Goal: Entertainment & Leisure: Consume media (video, audio)

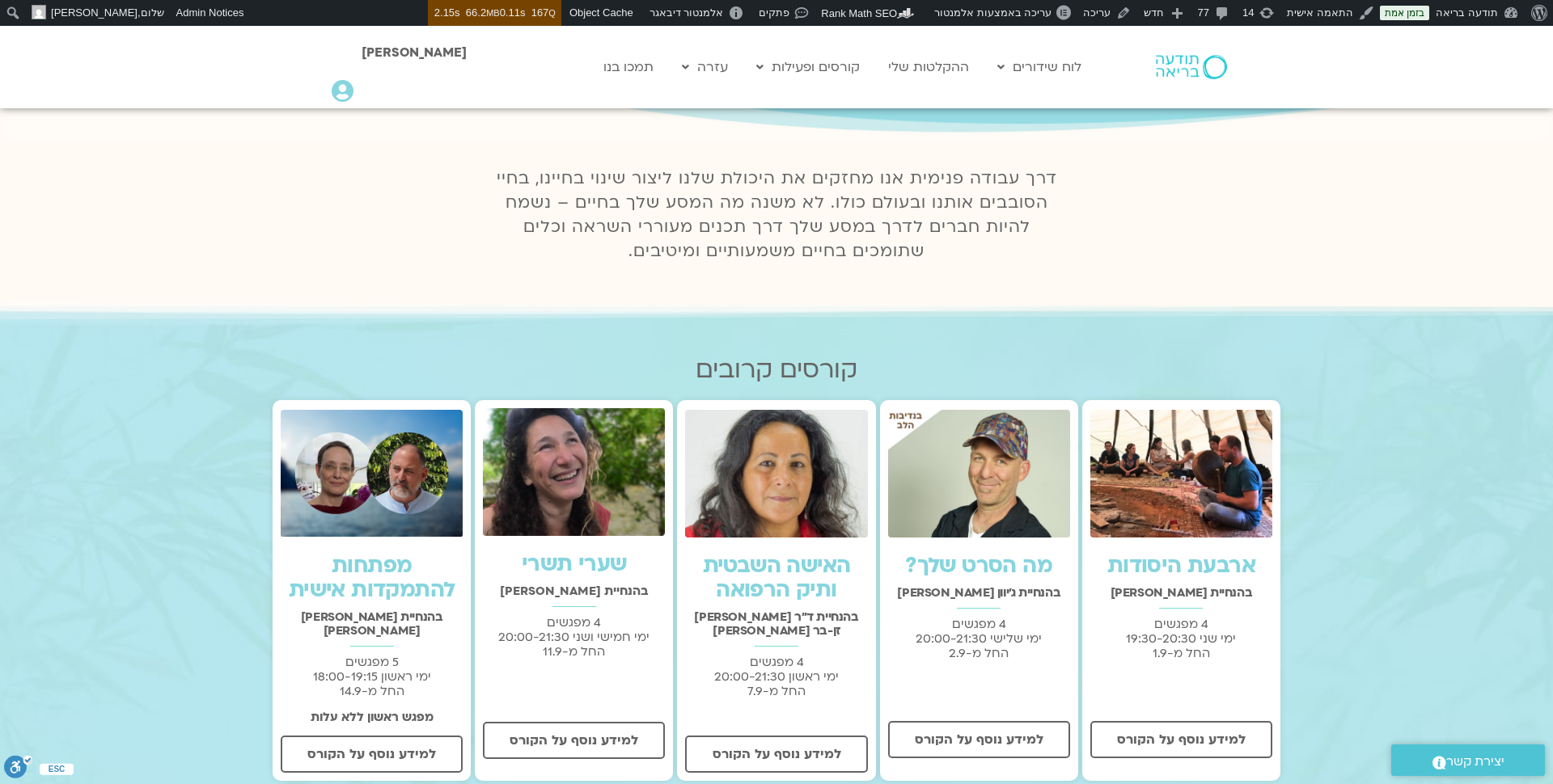
scroll to position [295, 0]
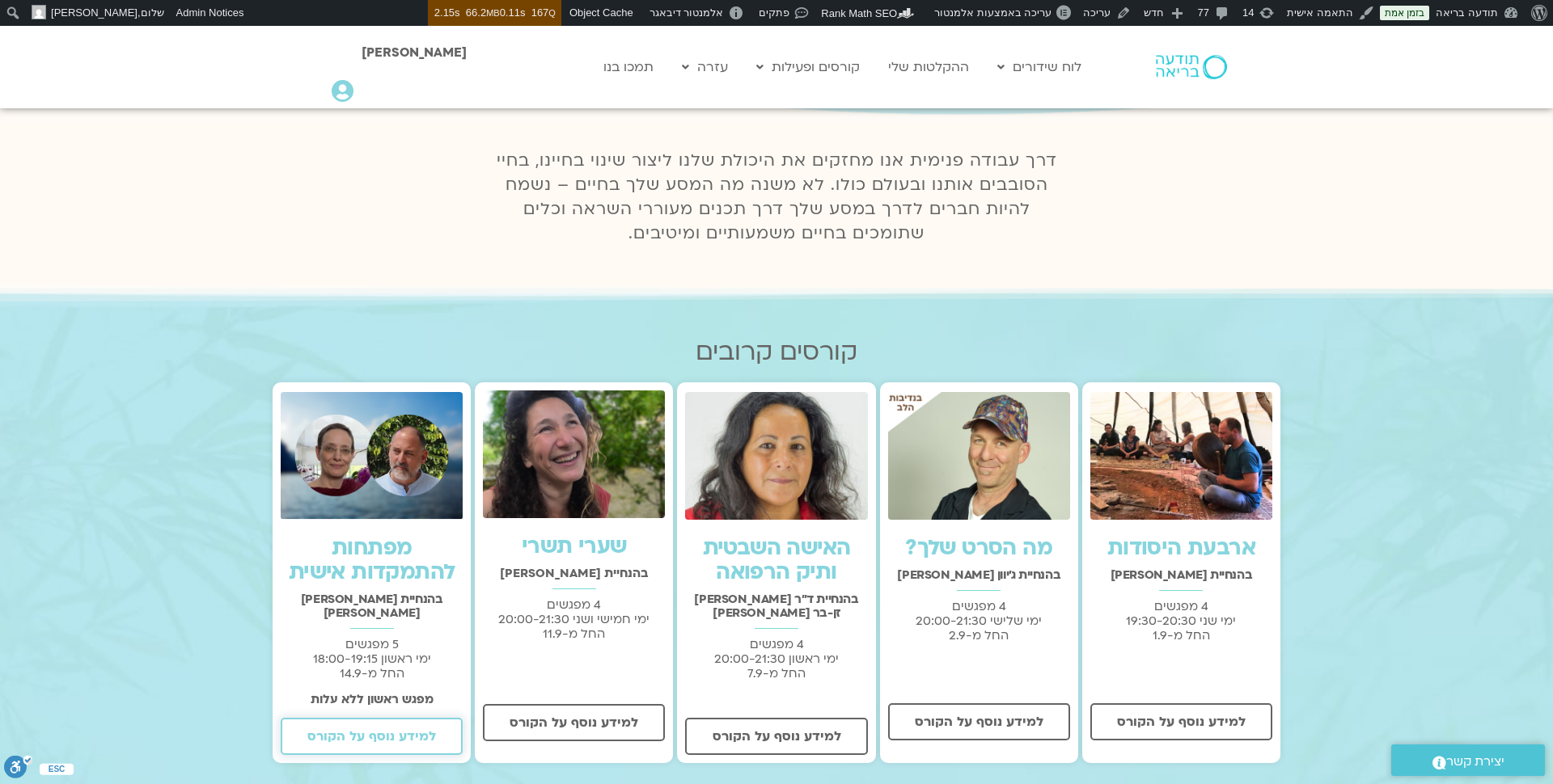
click at [419, 729] on span "למידע נוסף על הקורס" at bounding box center [371, 736] width 129 height 14
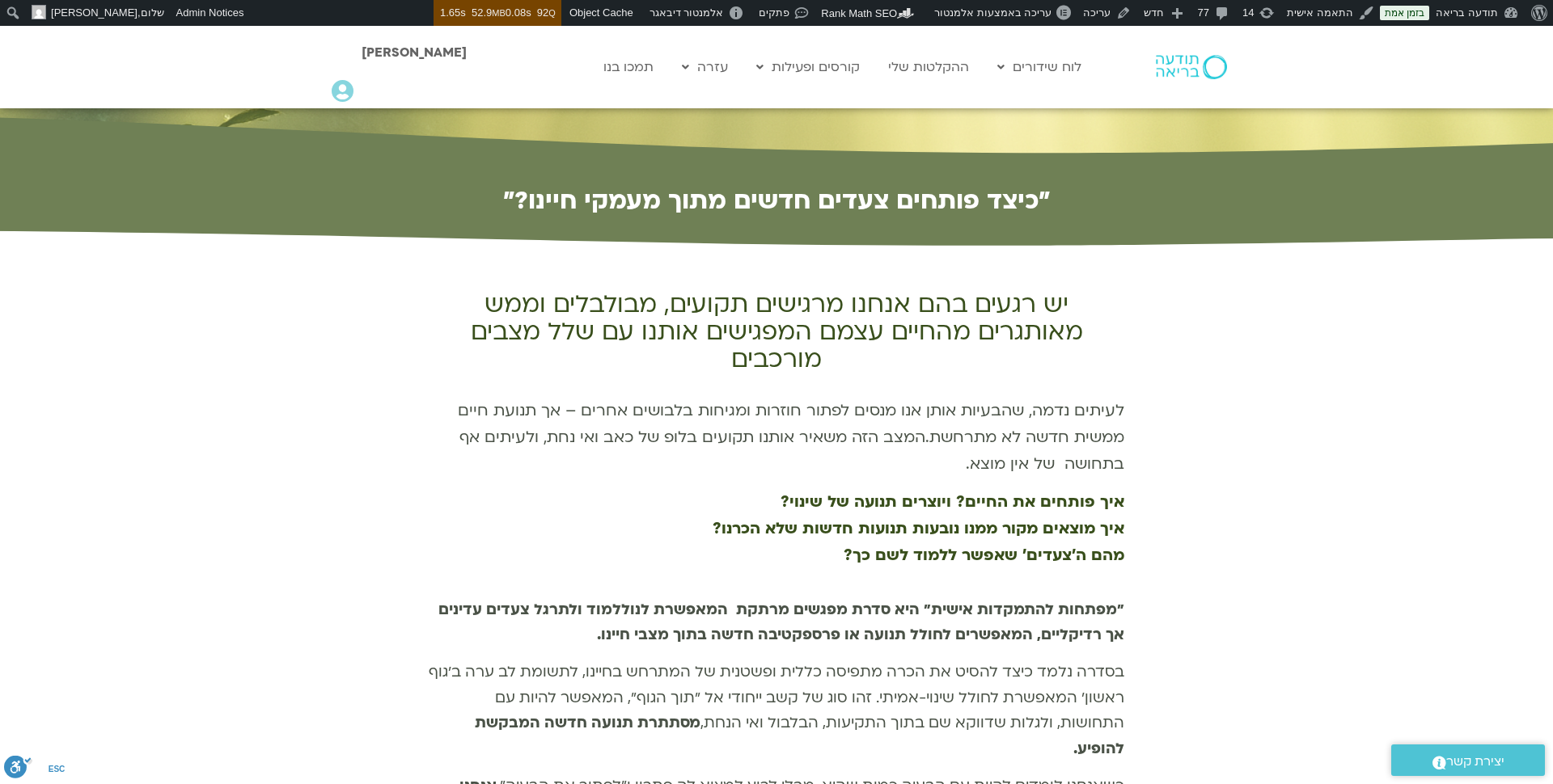
scroll to position [512, 0]
drag, startPoint x: 1125, startPoint y: 572, endPoint x: 594, endPoint y: 588, distance: 531.2
click at [579, 616] on p ""מפתחות להתמקדות אישית" היא סדרת מפגשים מרתקת המאפשרת לנו ללמוד ולתרגל צעדים עד…" at bounding box center [776, 622] width 695 height 51
drag, startPoint x: 579, startPoint y: 612, endPoint x: 1159, endPoint y: 575, distance: 581.2
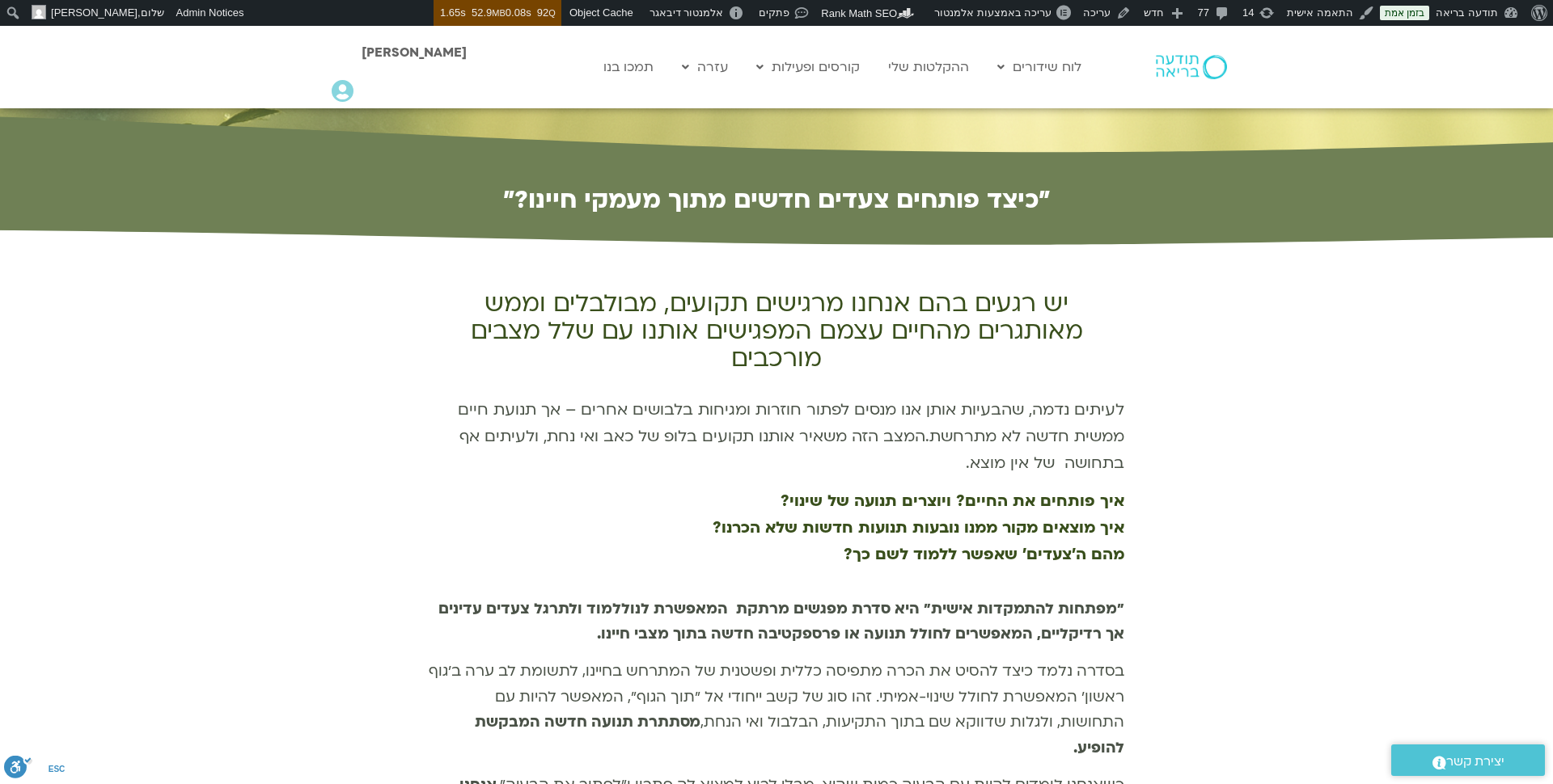
copy p ""מפתחות להתמקדות אישית" היא סדרת מפגשים מרתקת המאפשרת לנו ללמוד ולתרגל צעדים עד…"
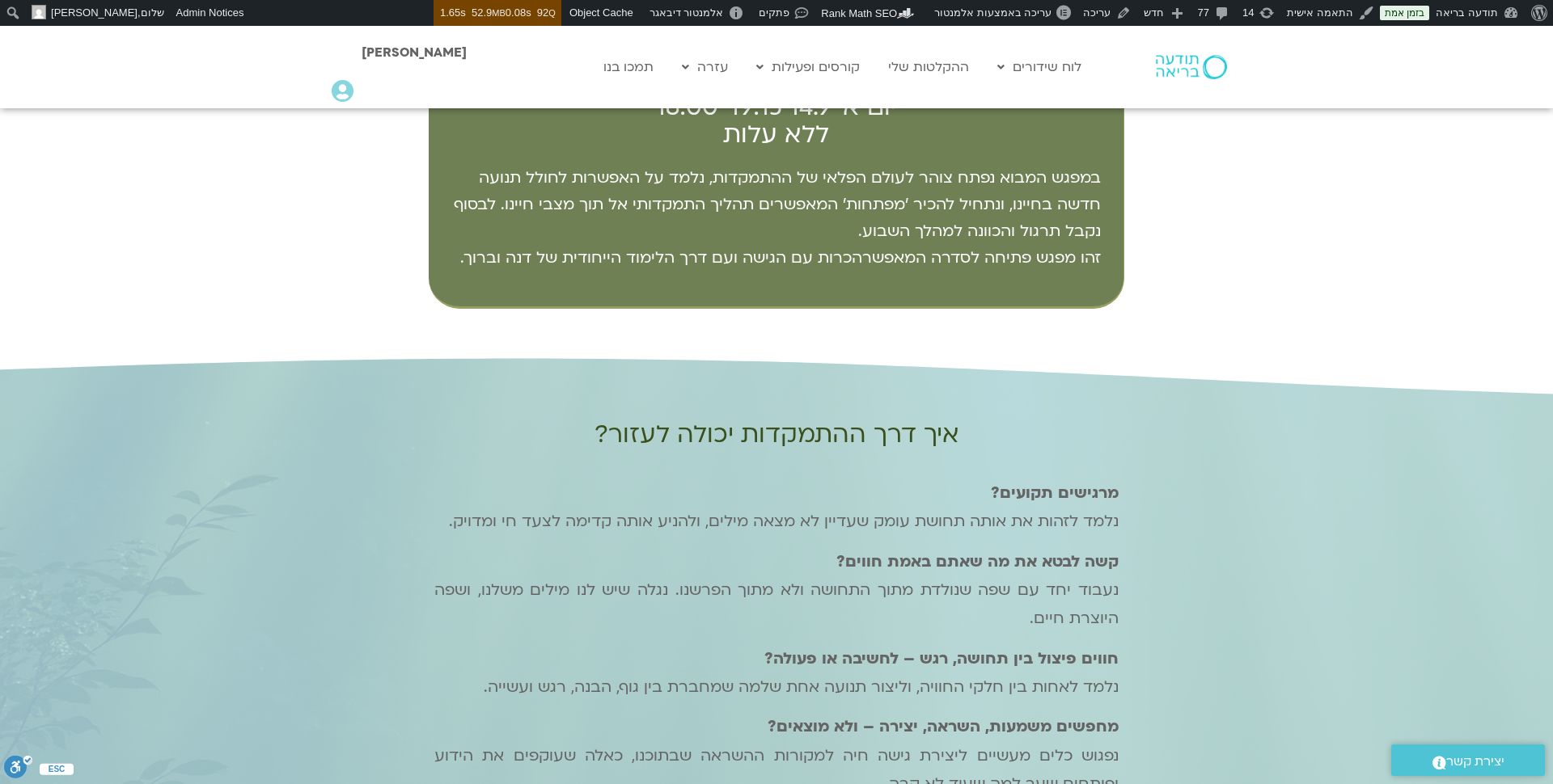
scroll to position [1391, 0]
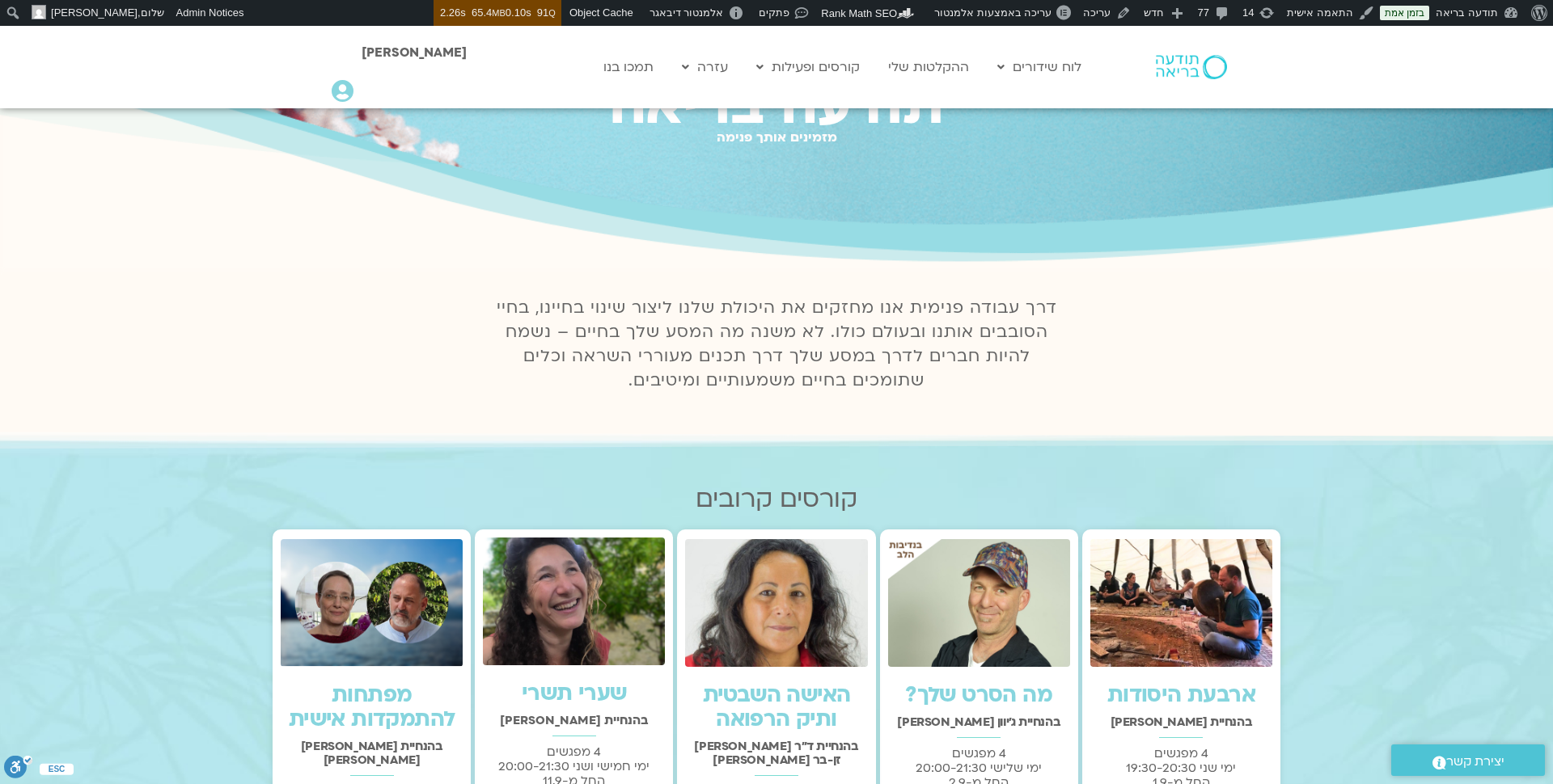
scroll to position [51, 0]
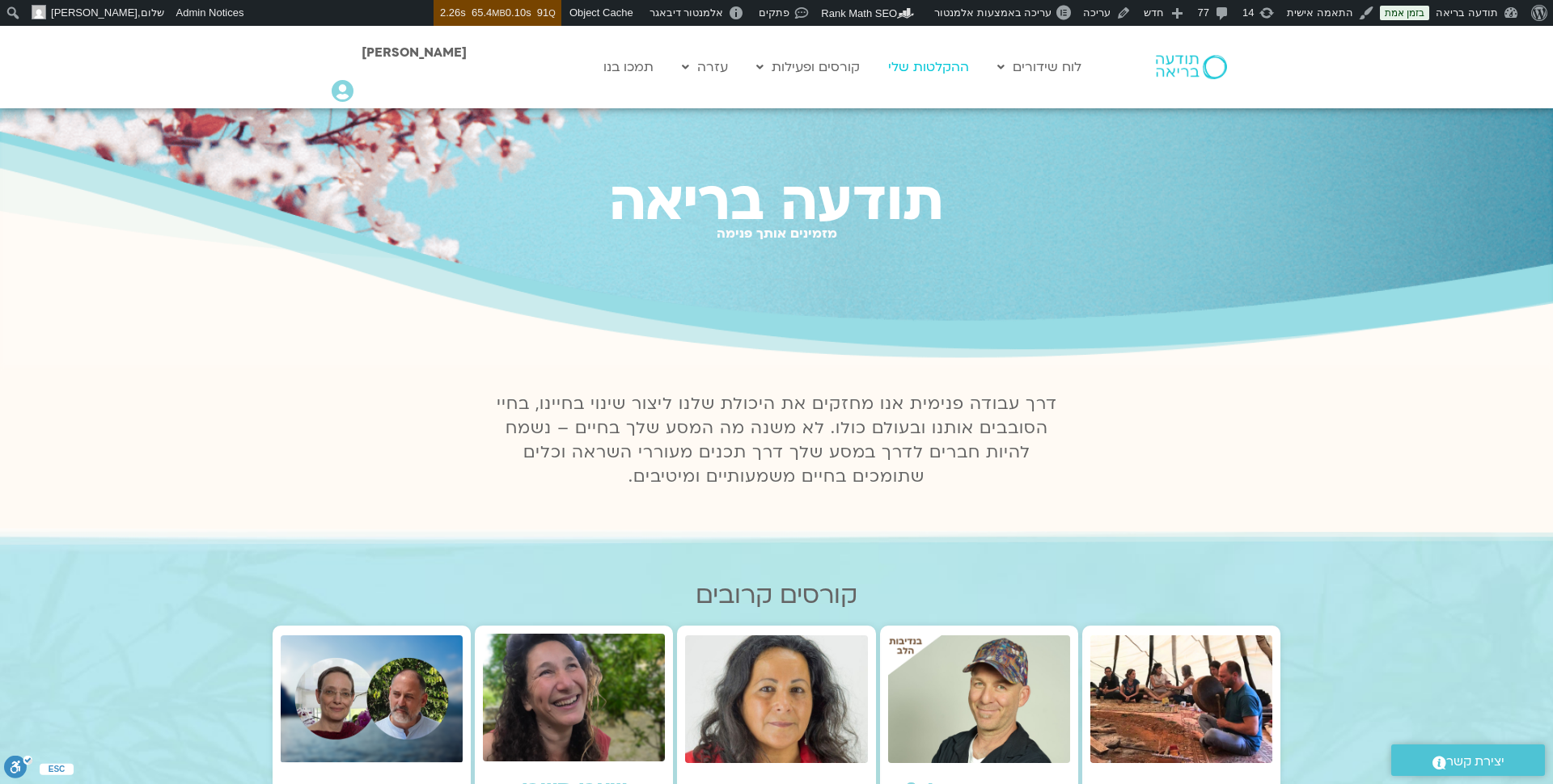
click at [947, 63] on link "ההקלטות שלי" at bounding box center [928, 67] width 97 height 31
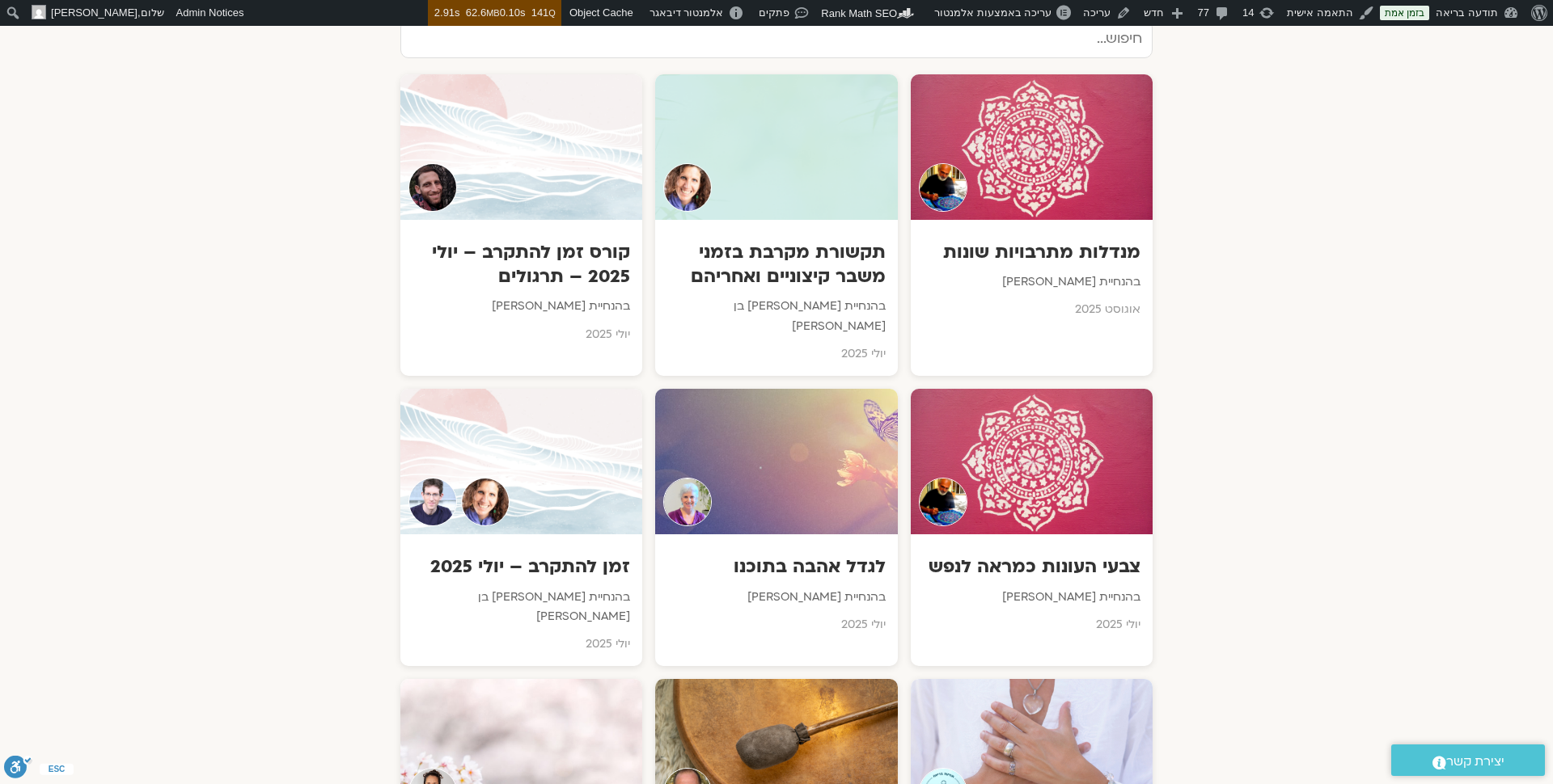
scroll to position [1913, 0]
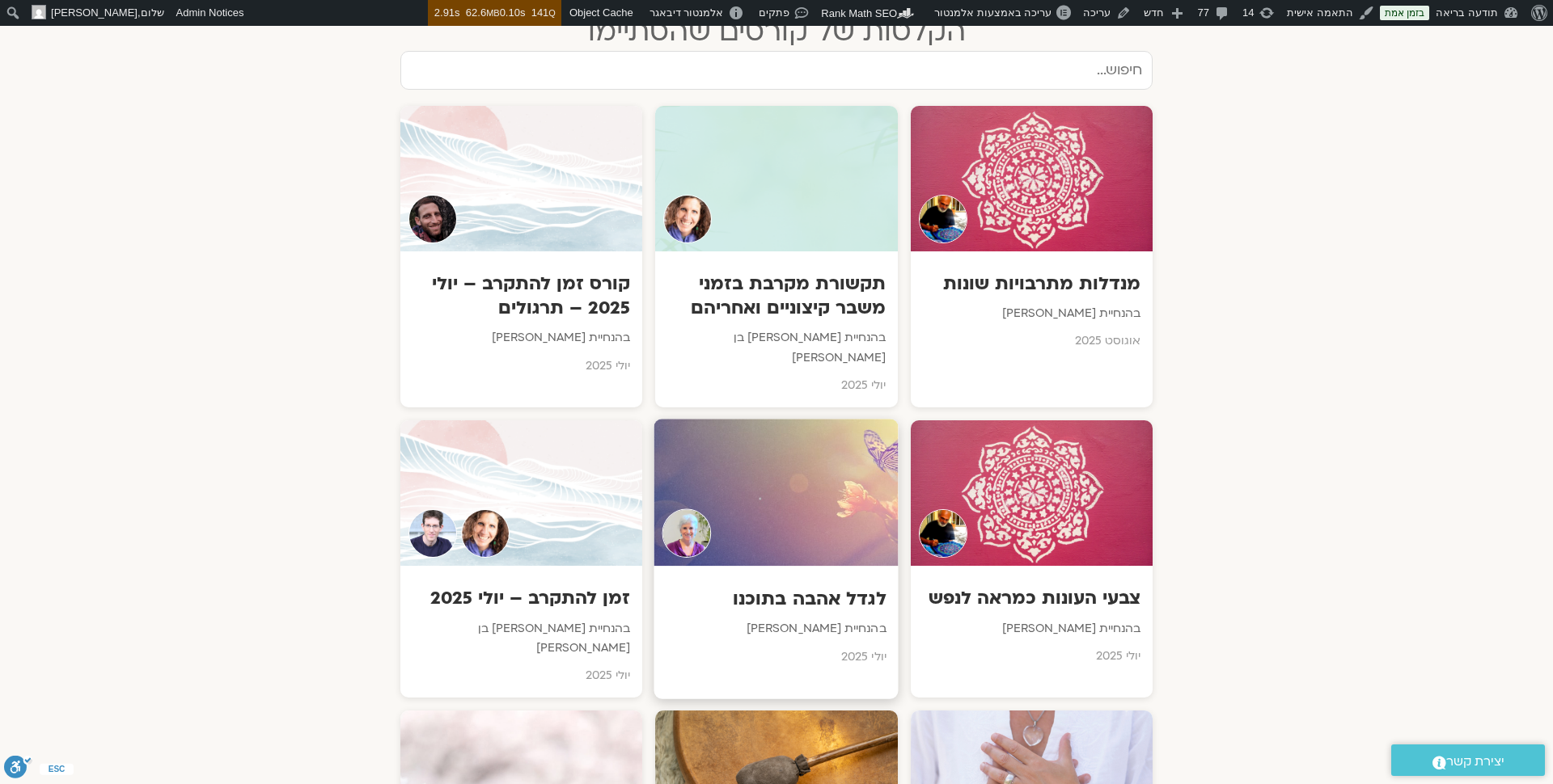
click at [816, 586] on h3 "לגדל אהבה בתוכנו" at bounding box center [776, 599] width 220 height 25
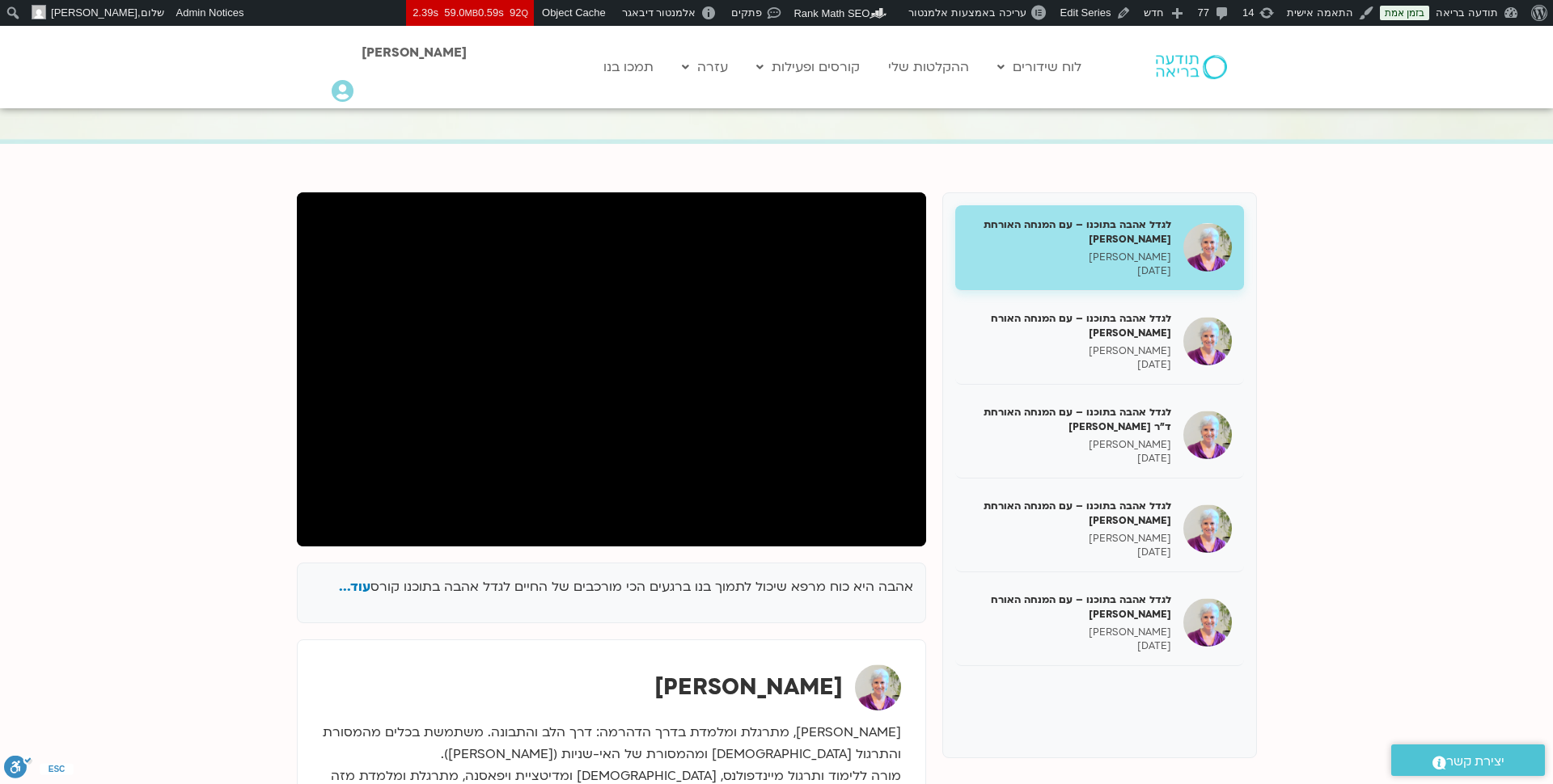
scroll to position [149, 0]
